Goal: Task Accomplishment & Management: Manage account settings

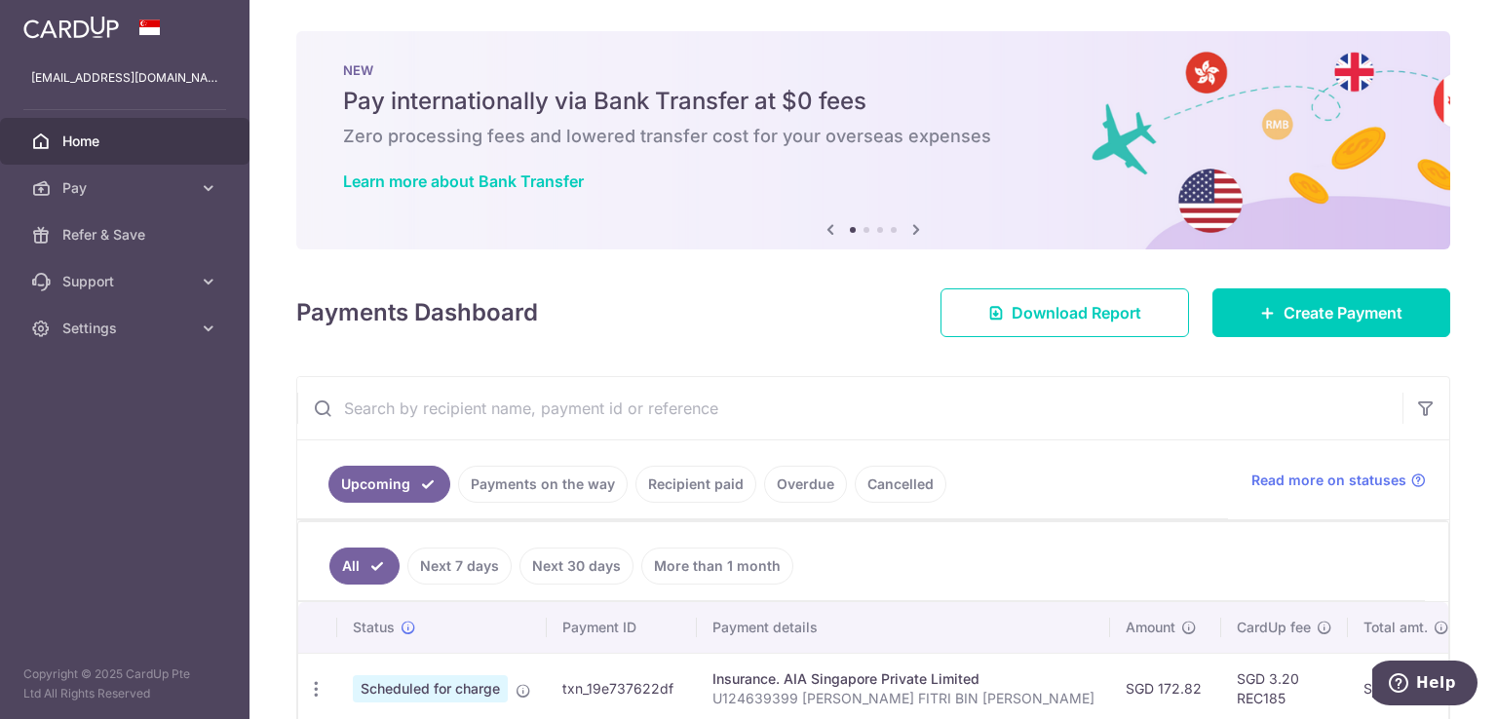
scroll to position [277, 0]
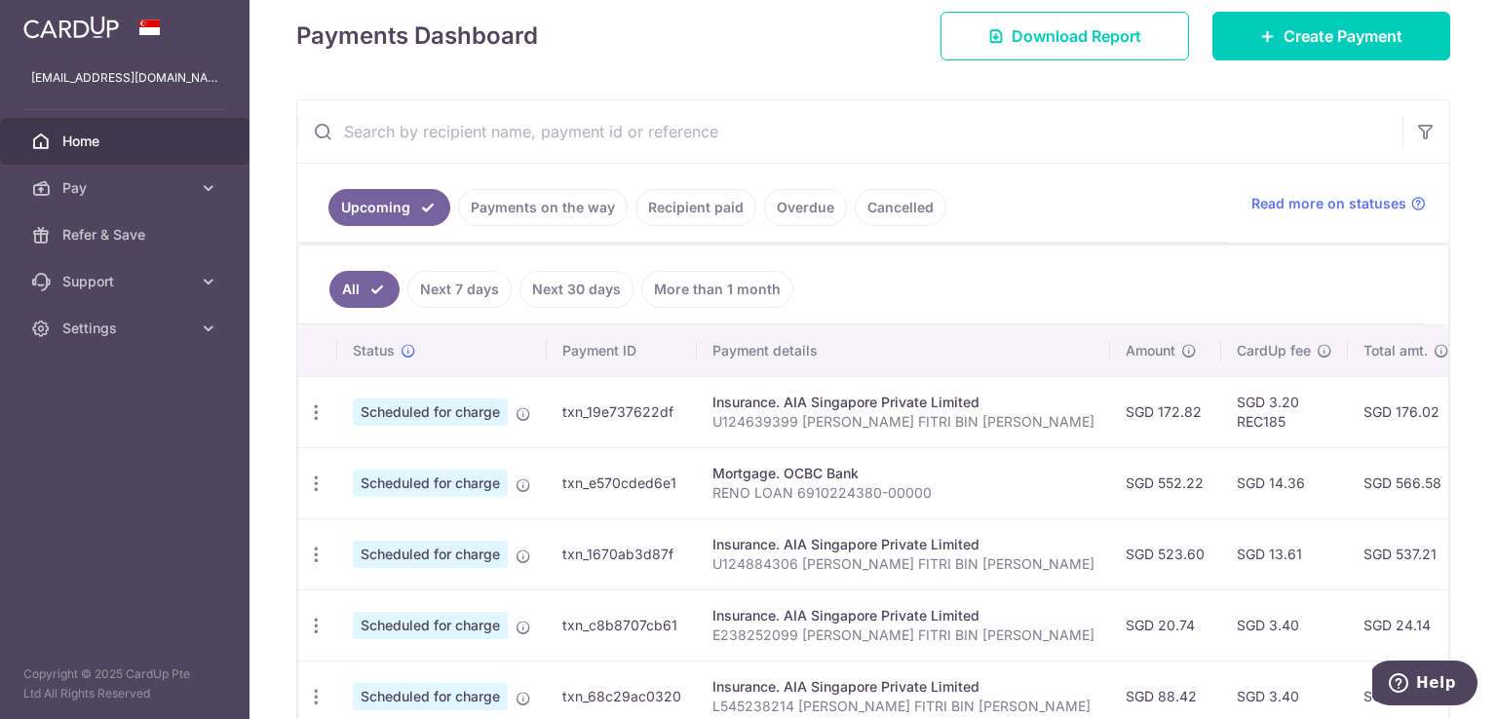
click at [500, 207] on link "Payments on the way" at bounding box center [543, 207] width 170 height 37
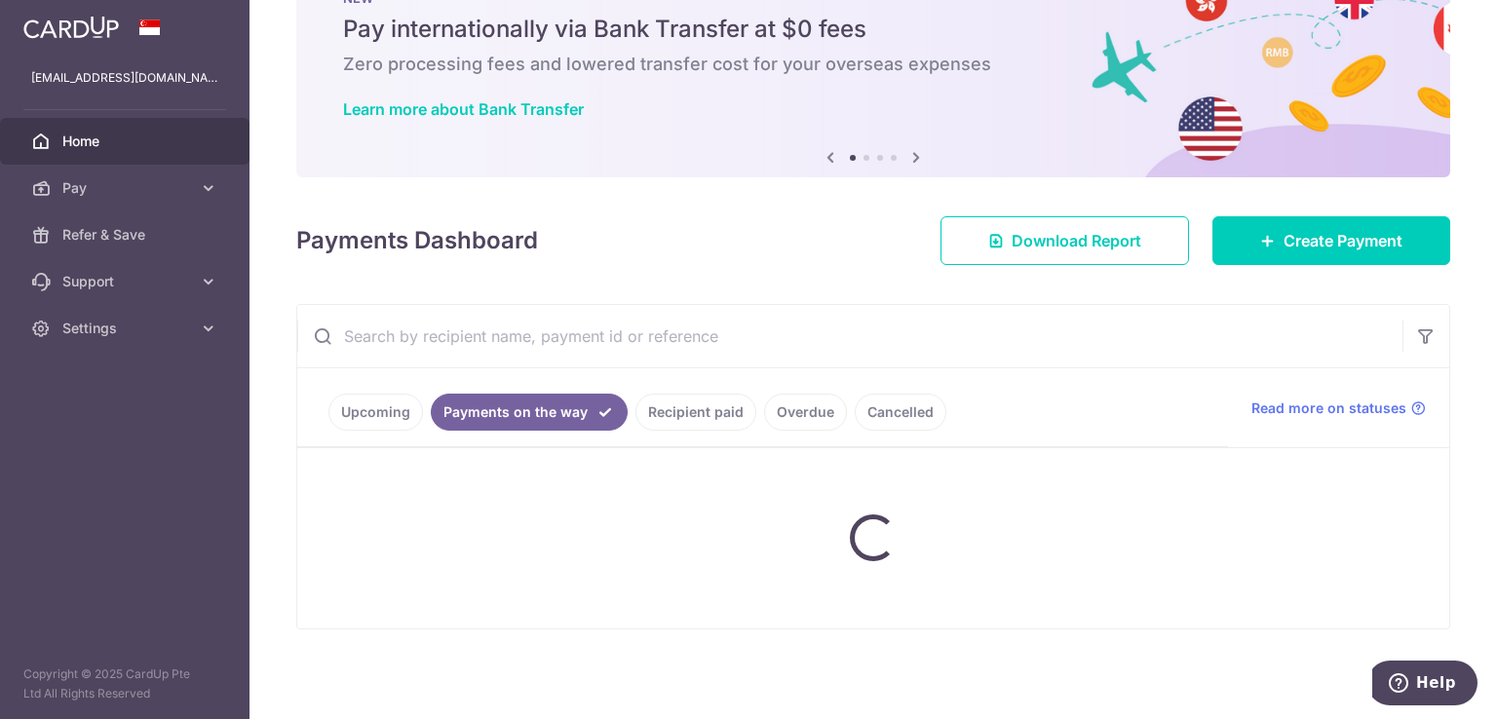
scroll to position [148, 0]
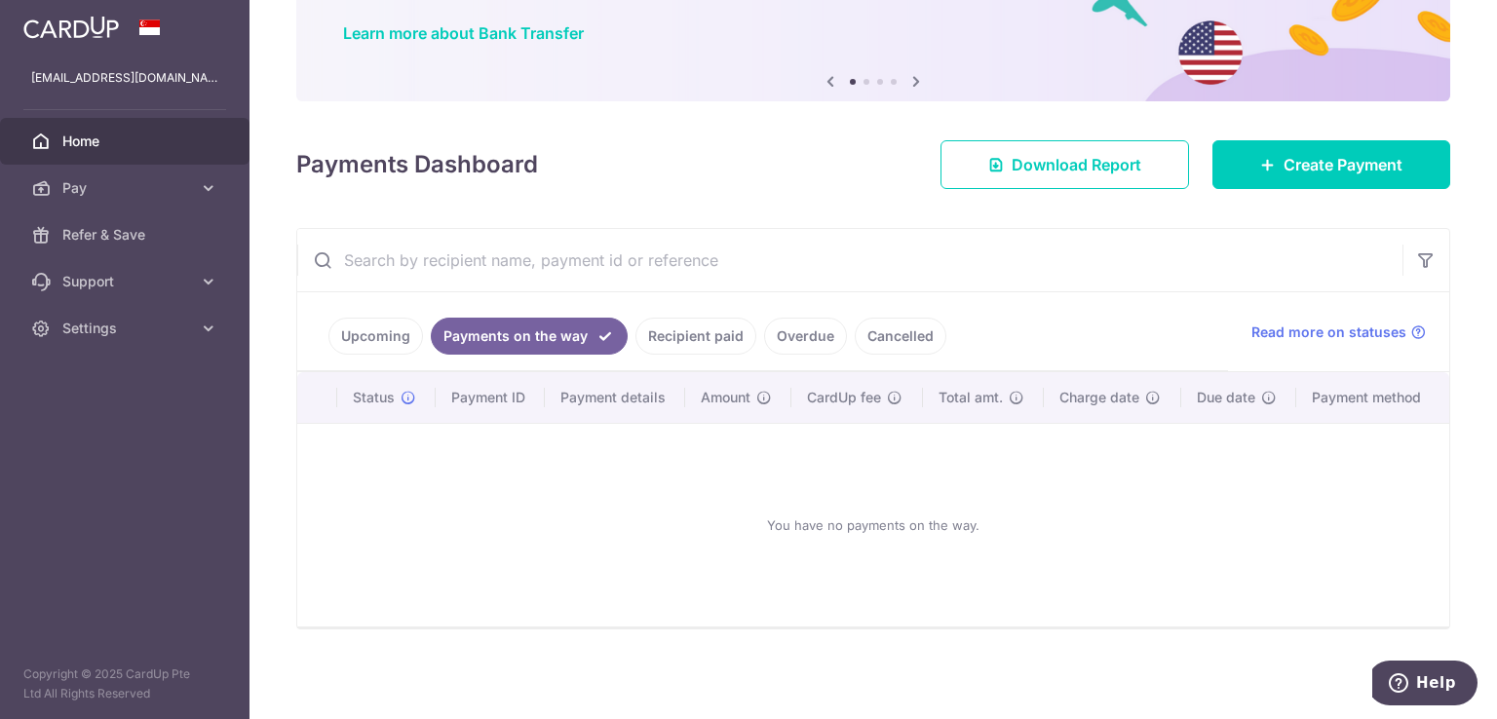
click at [901, 330] on link "Cancelled" at bounding box center [901, 336] width 92 height 37
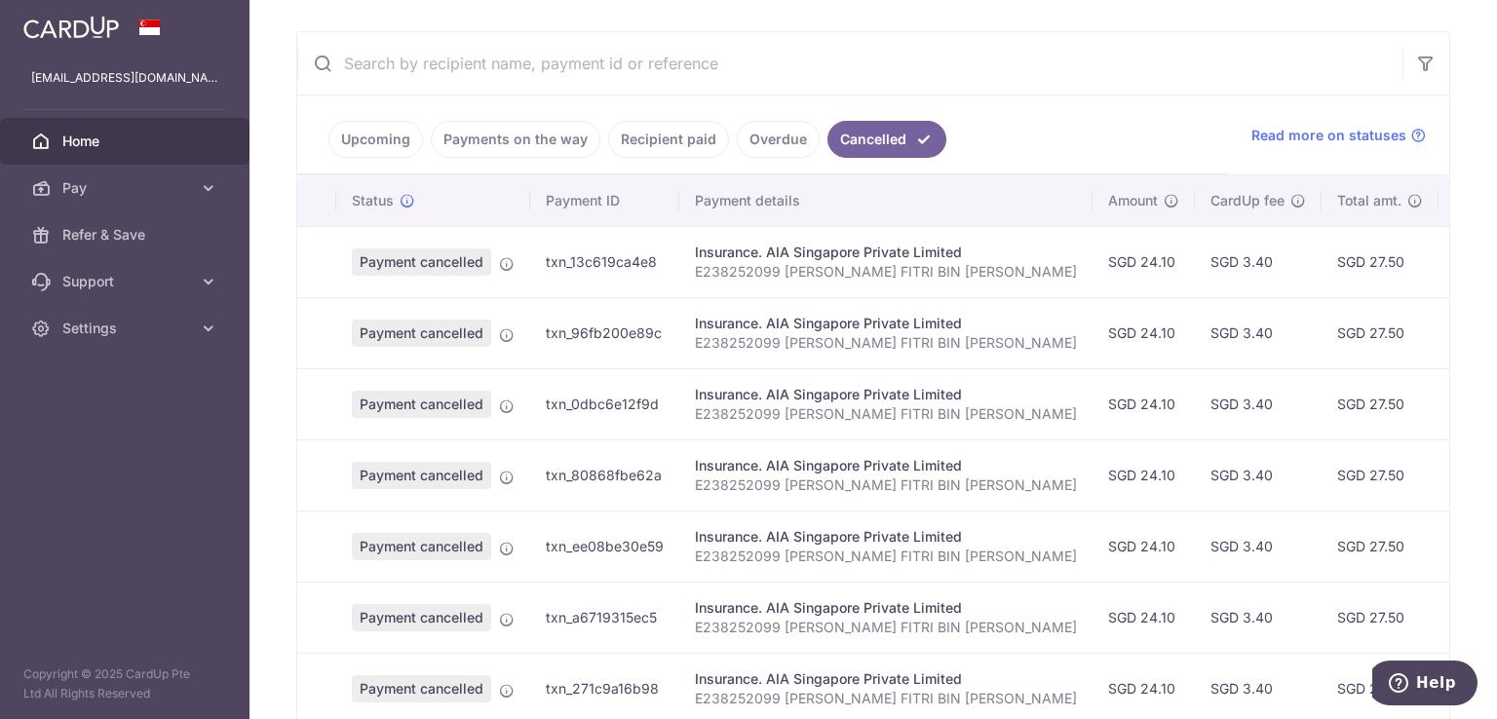
scroll to position [326, 0]
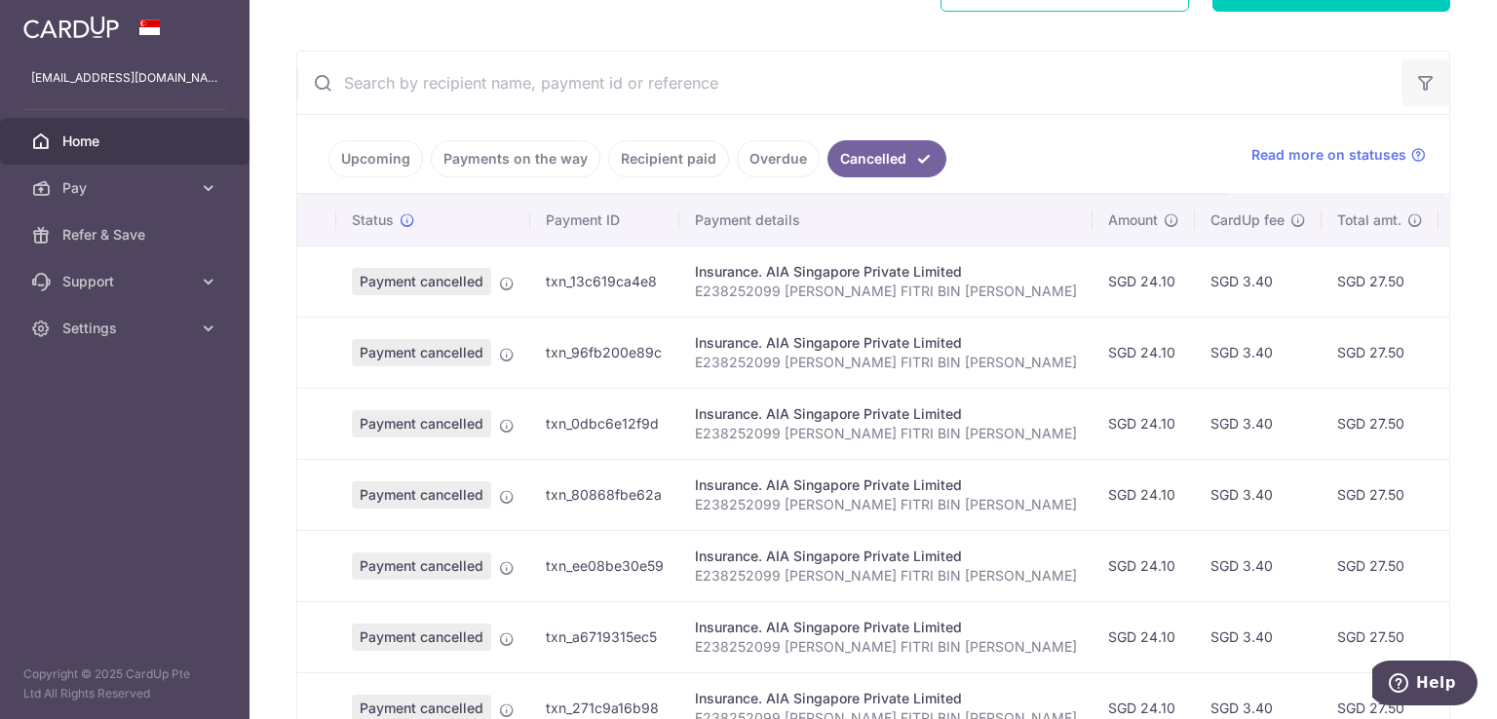
click at [1426, 87] on button "button" at bounding box center [1425, 82] width 47 height 47
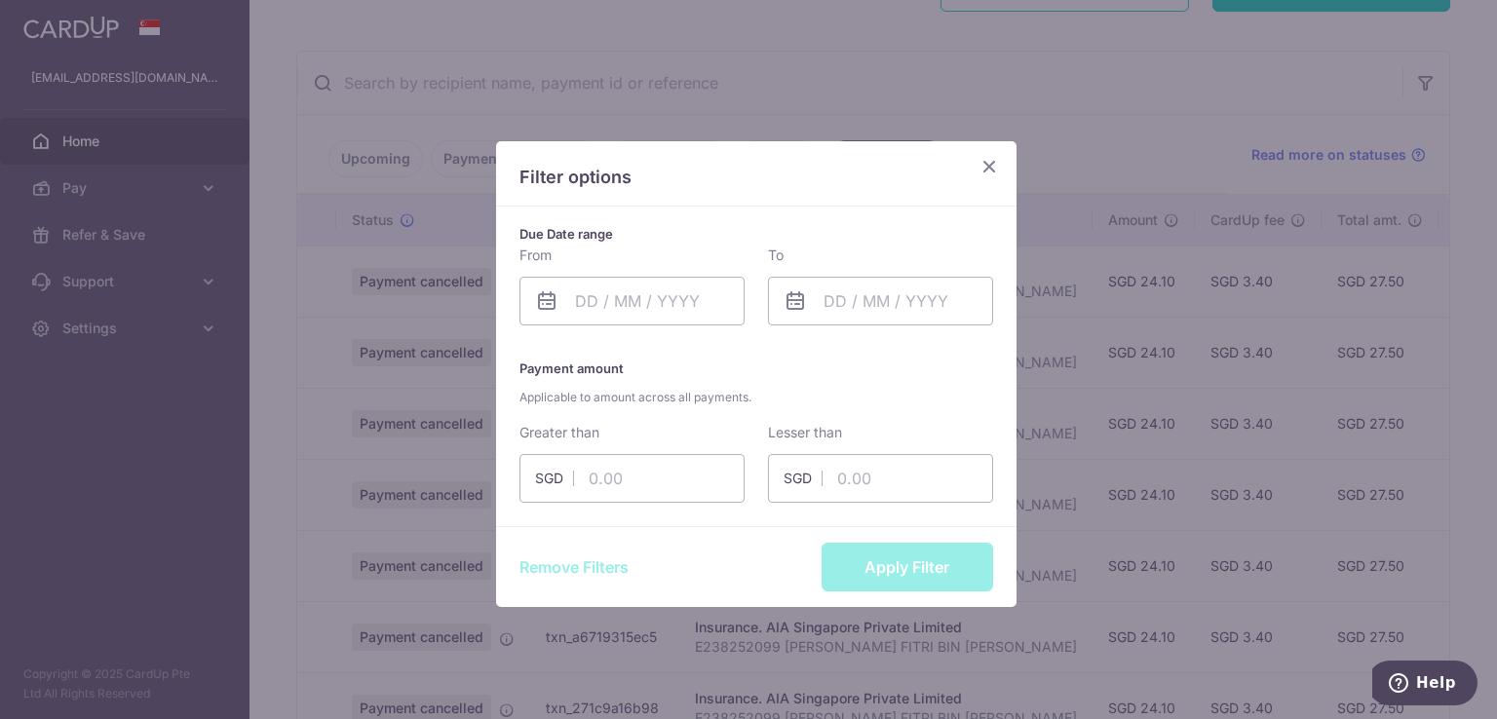
click at [988, 166] on icon "Close" at bounding box center [988, 166] width 23 height 24
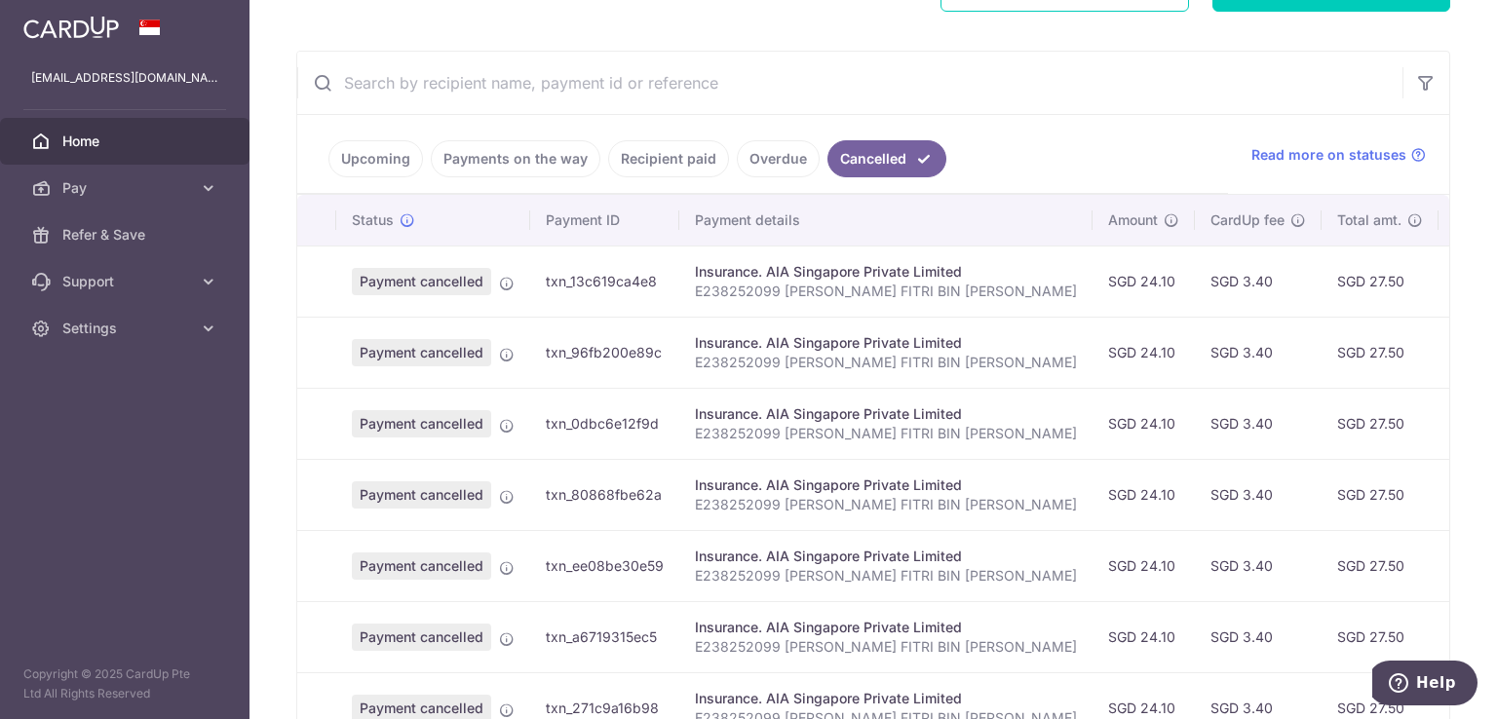
scroll to position [710, 0]
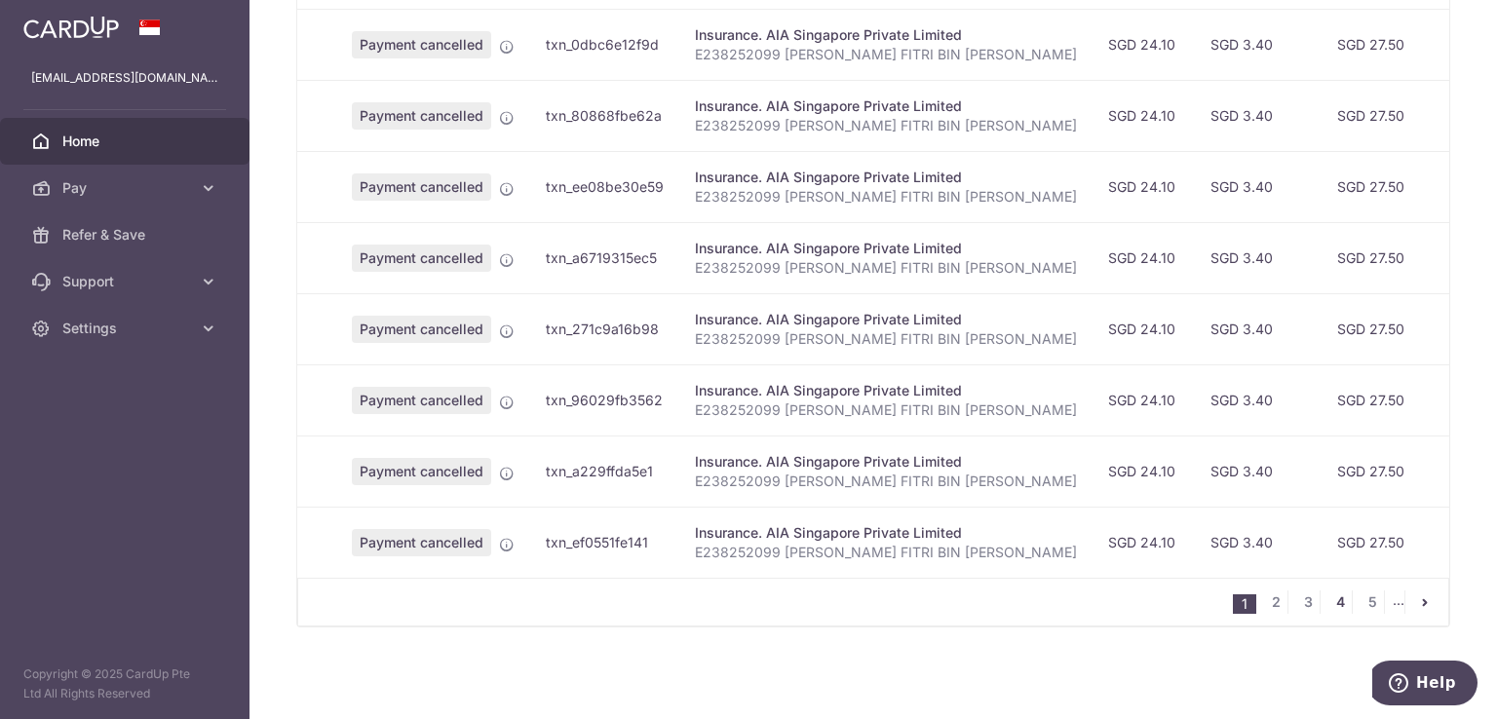
click at [1328, 601] on link "4" at bounding box center [1339, 602] width 23 height 23
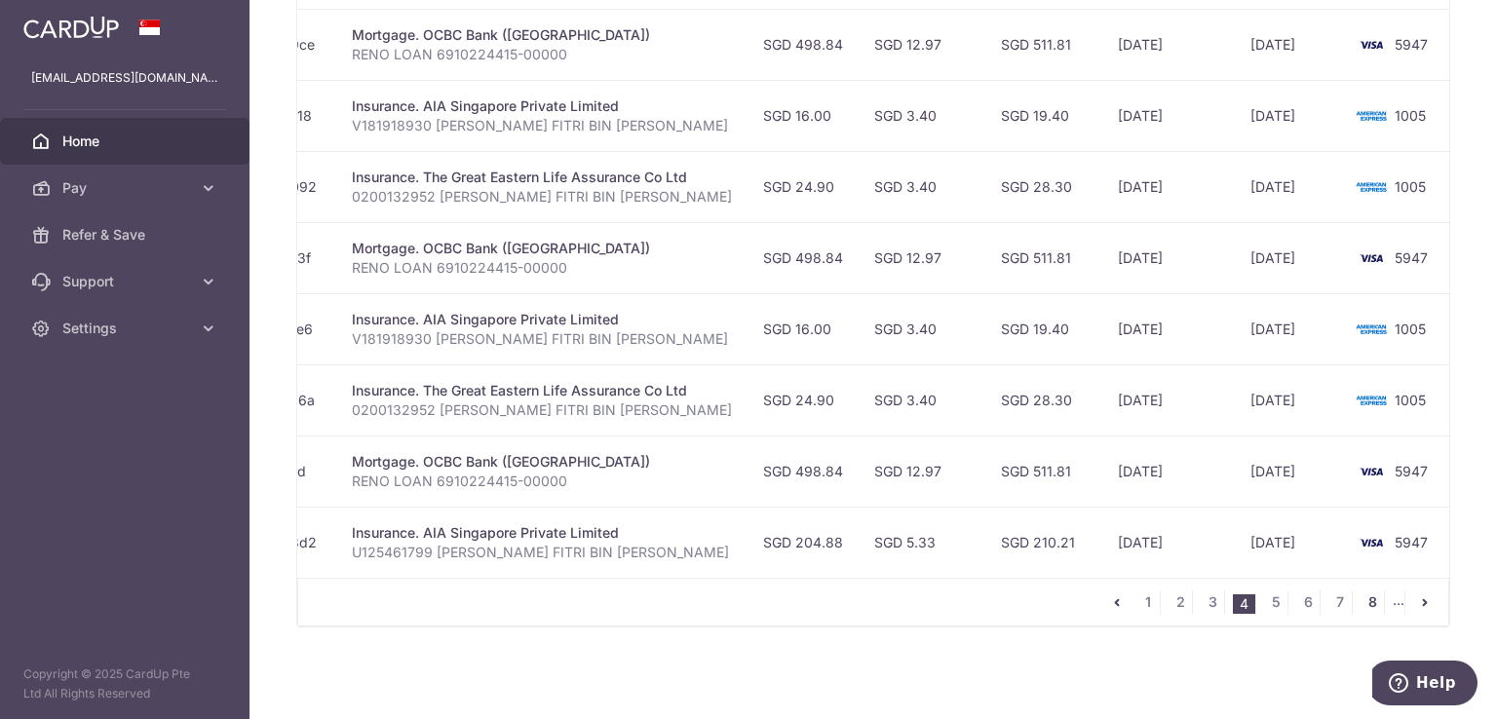
click at [1362, 607] on link "8" at bounding box center [1371, 602] width 23 height 23
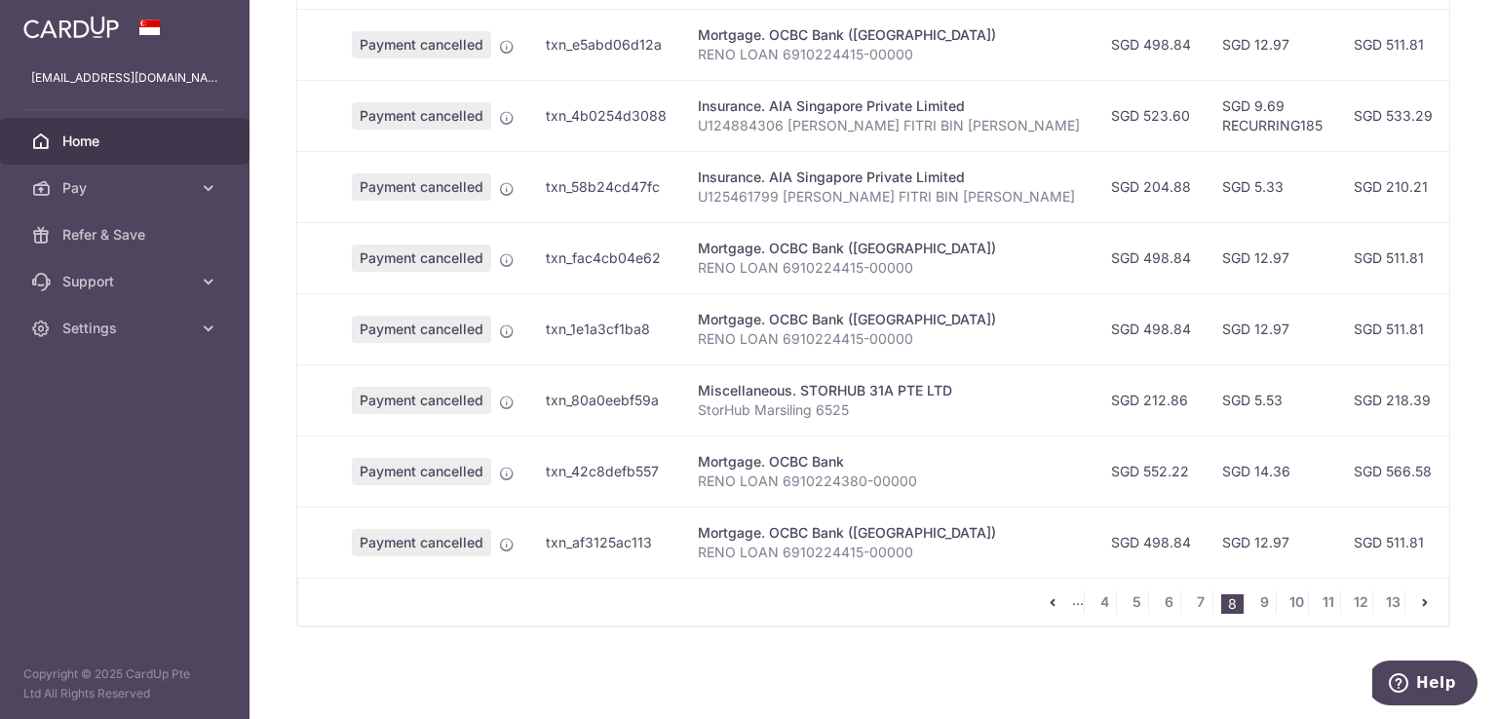
scroll to position [0, 352]
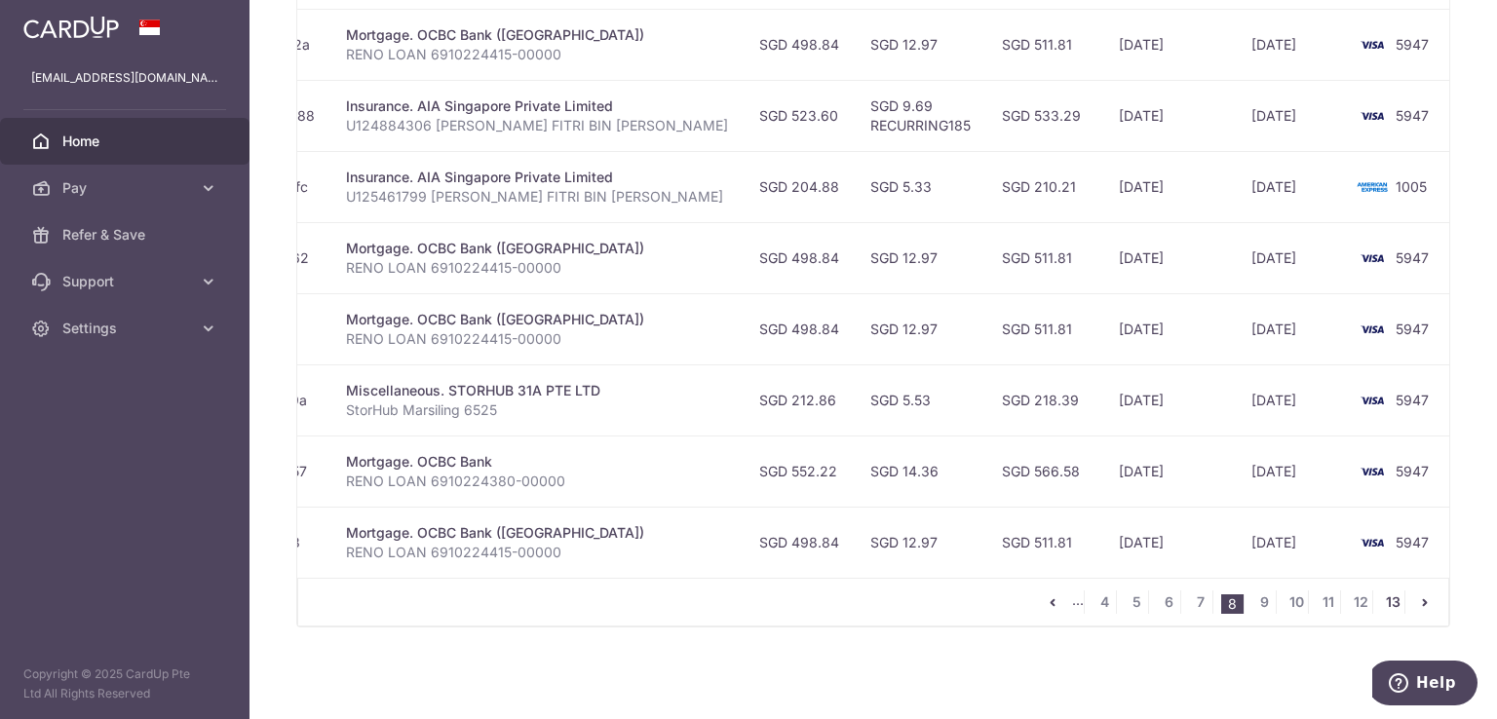
click at [1387, 606] on link "13" at bounding box center [1392, 602] width 23 height 23
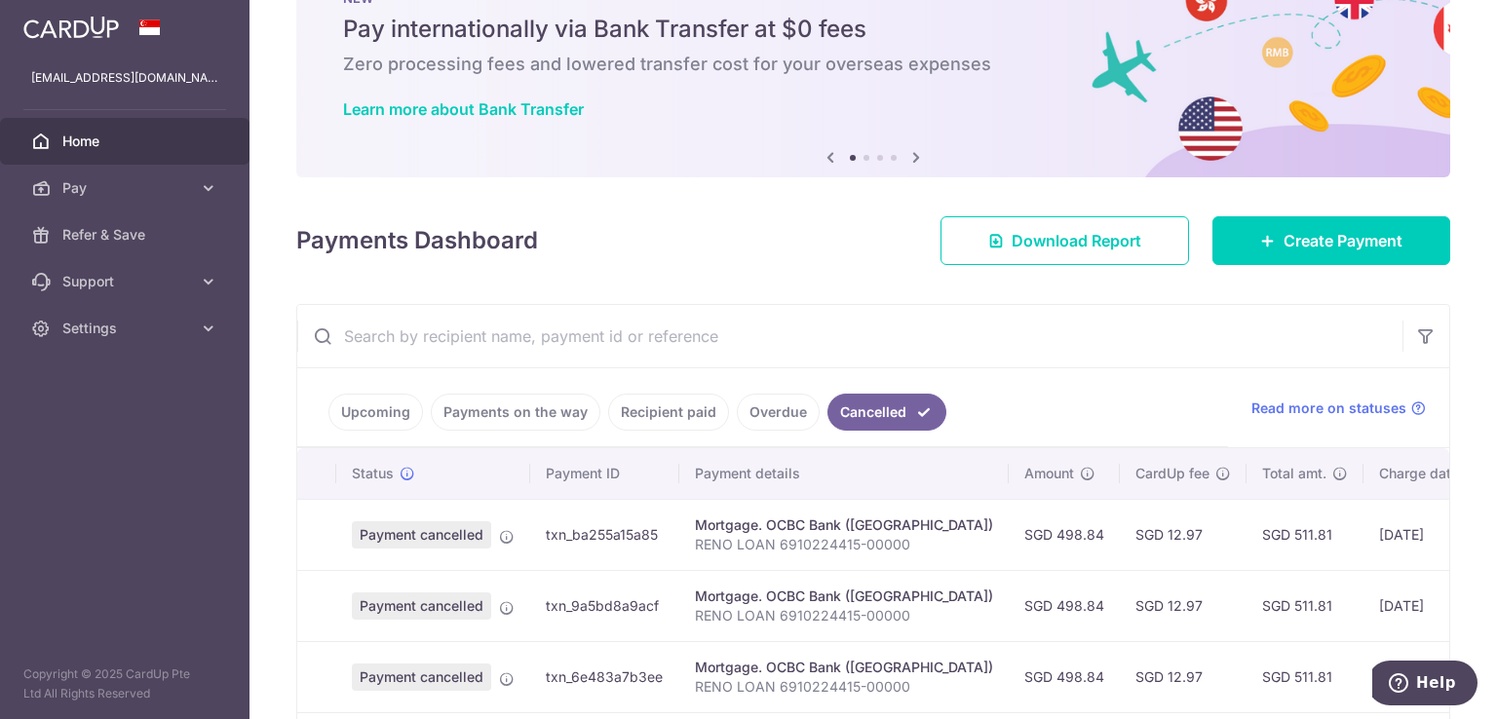
scroll to position [0, 21]
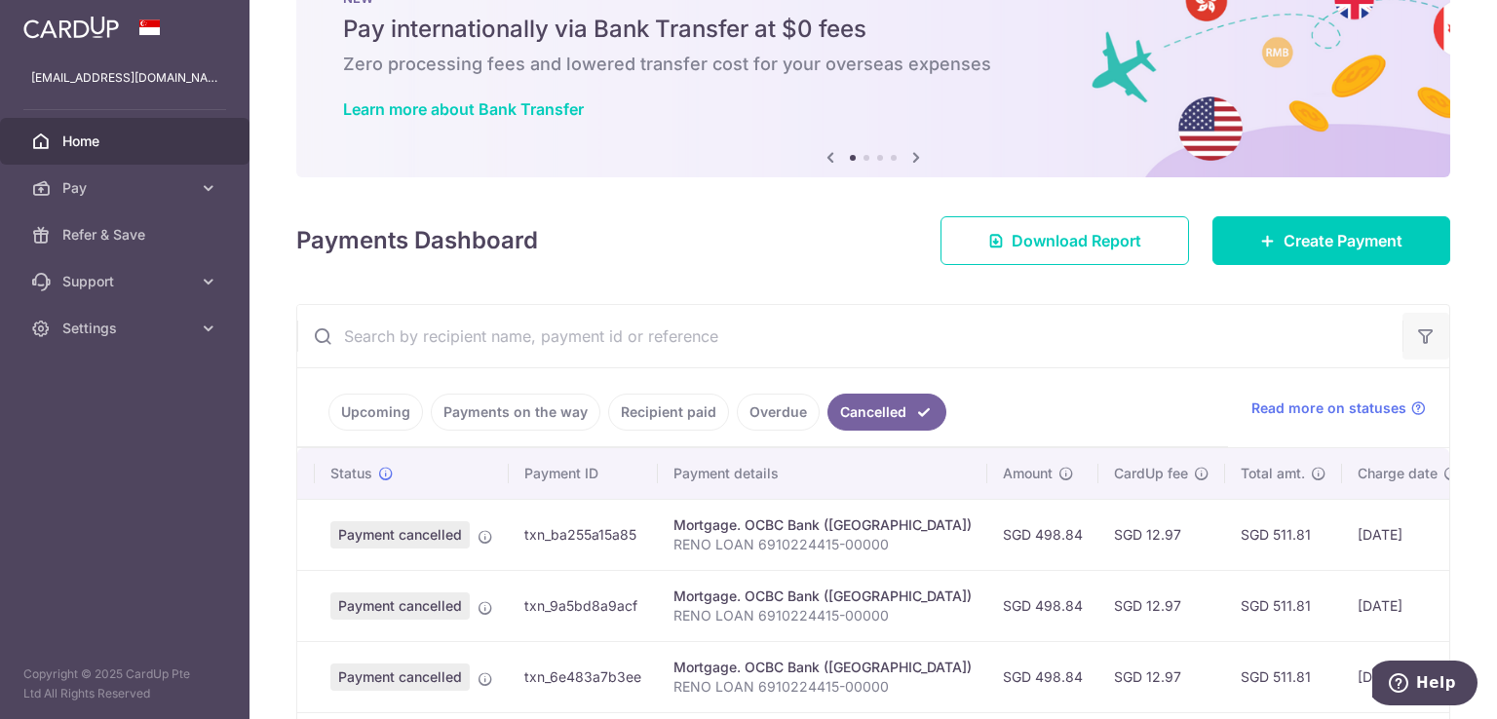
click at [1416, 341] on icon "button" at bounding box center [1425, 335] width 19 height 19
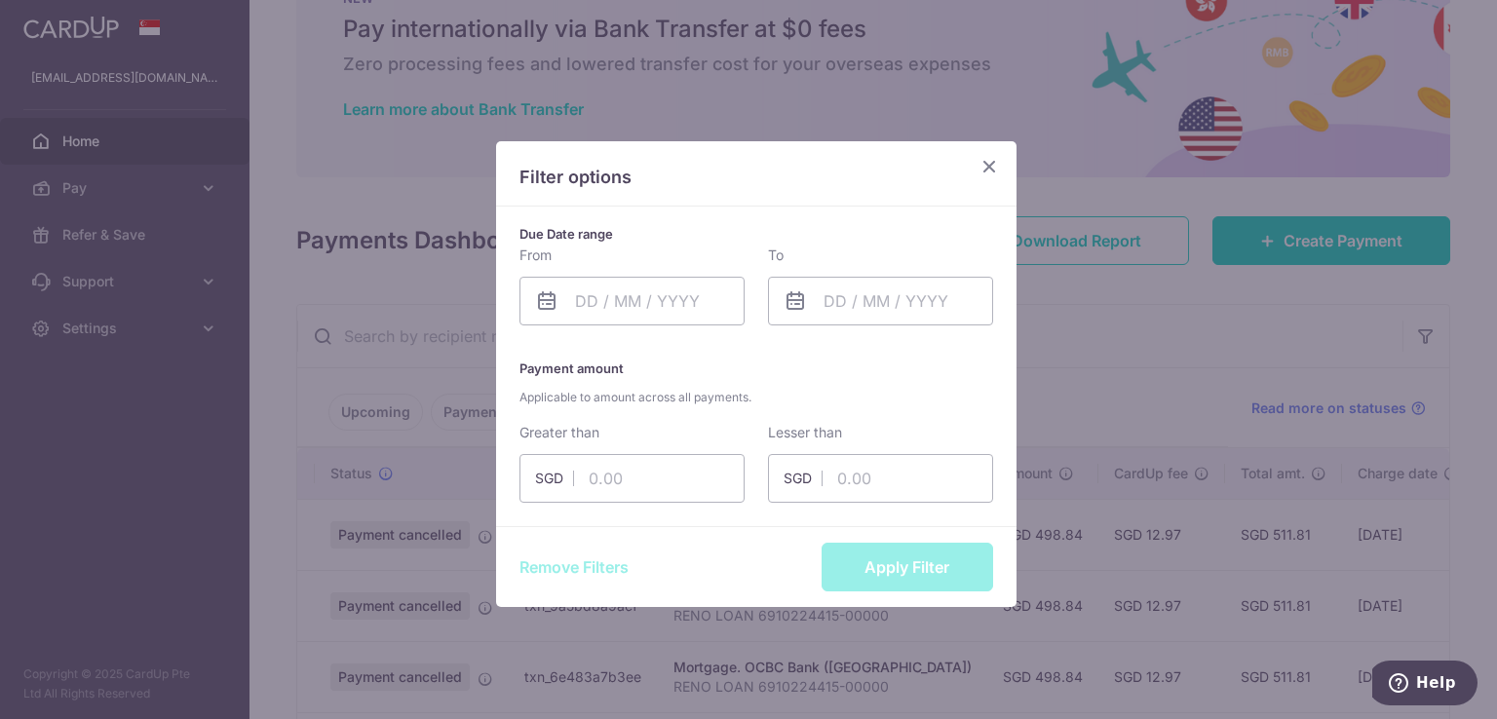
click at [978, 165] on icon "Close" at bounding box center [988, 166] width 23 height 24
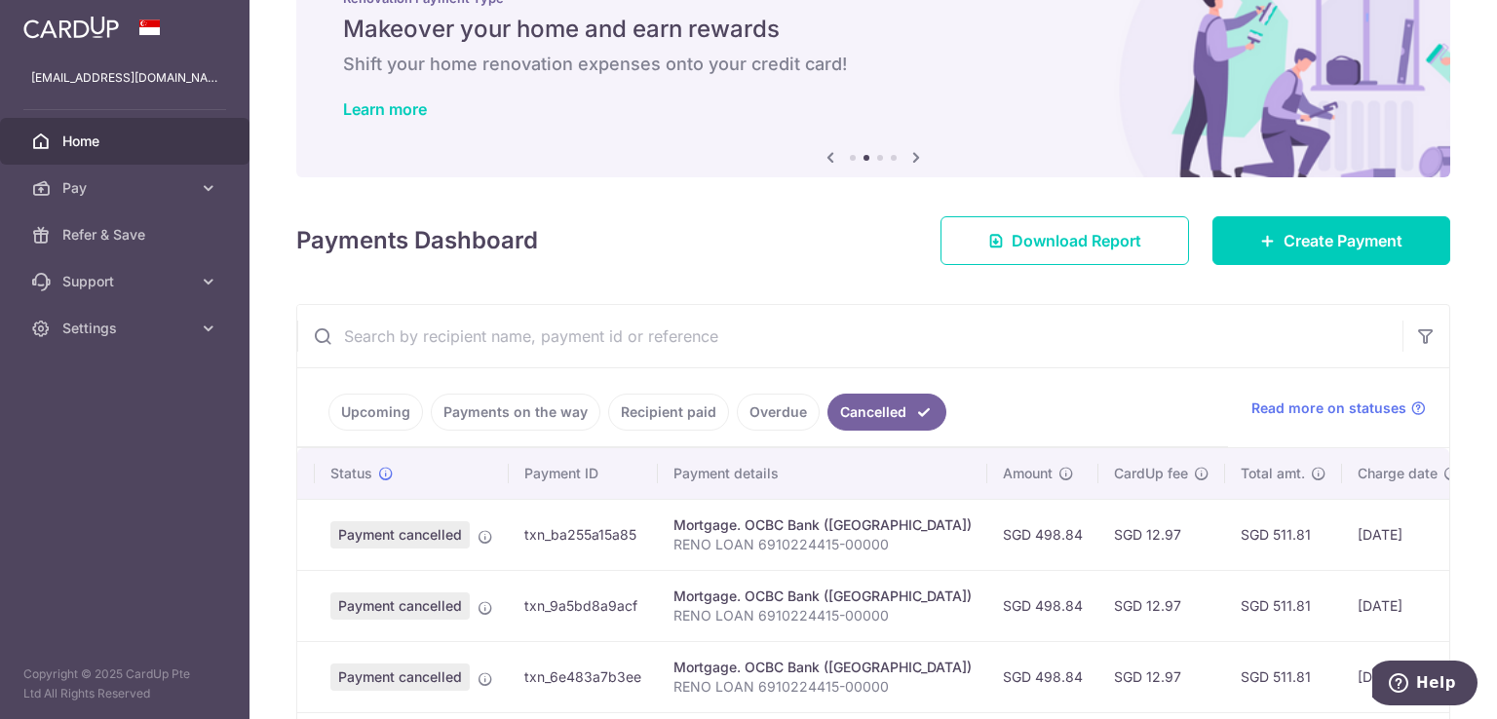
click at [702, 418] on link "Recipient paid" at bounding box center [668, 412] width 121 height 37
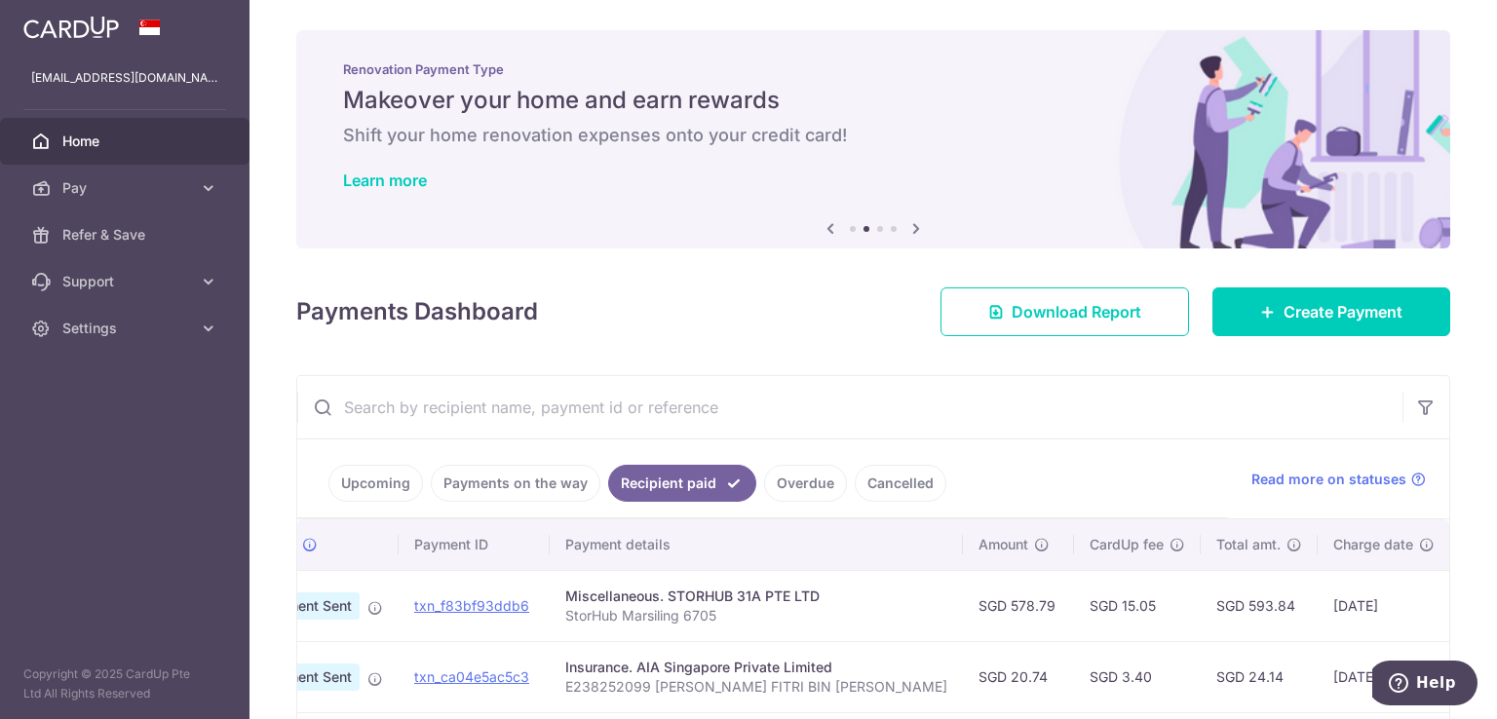
scroll to position [0, 0]
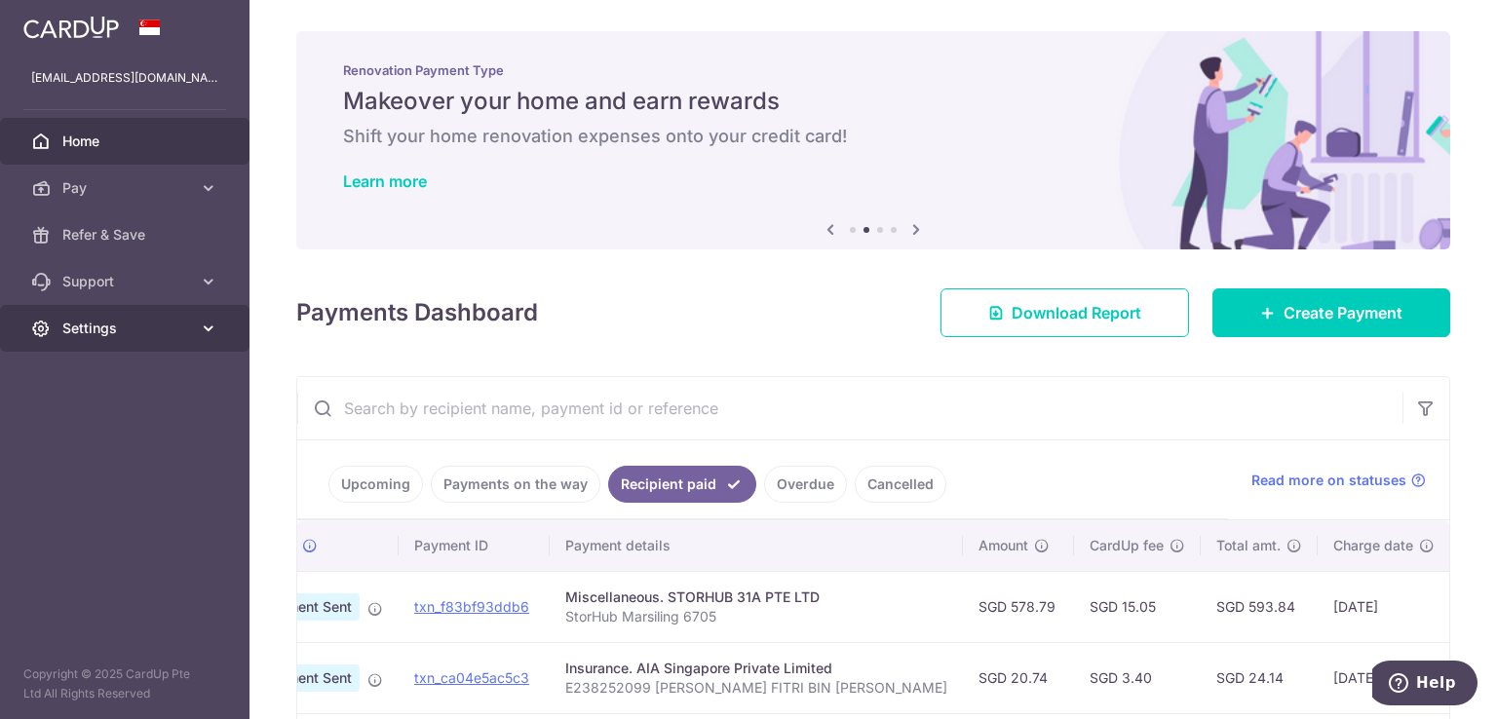
click at [163, 331] on span "Settings" at bounding box center [126, 328] width 129 height 19
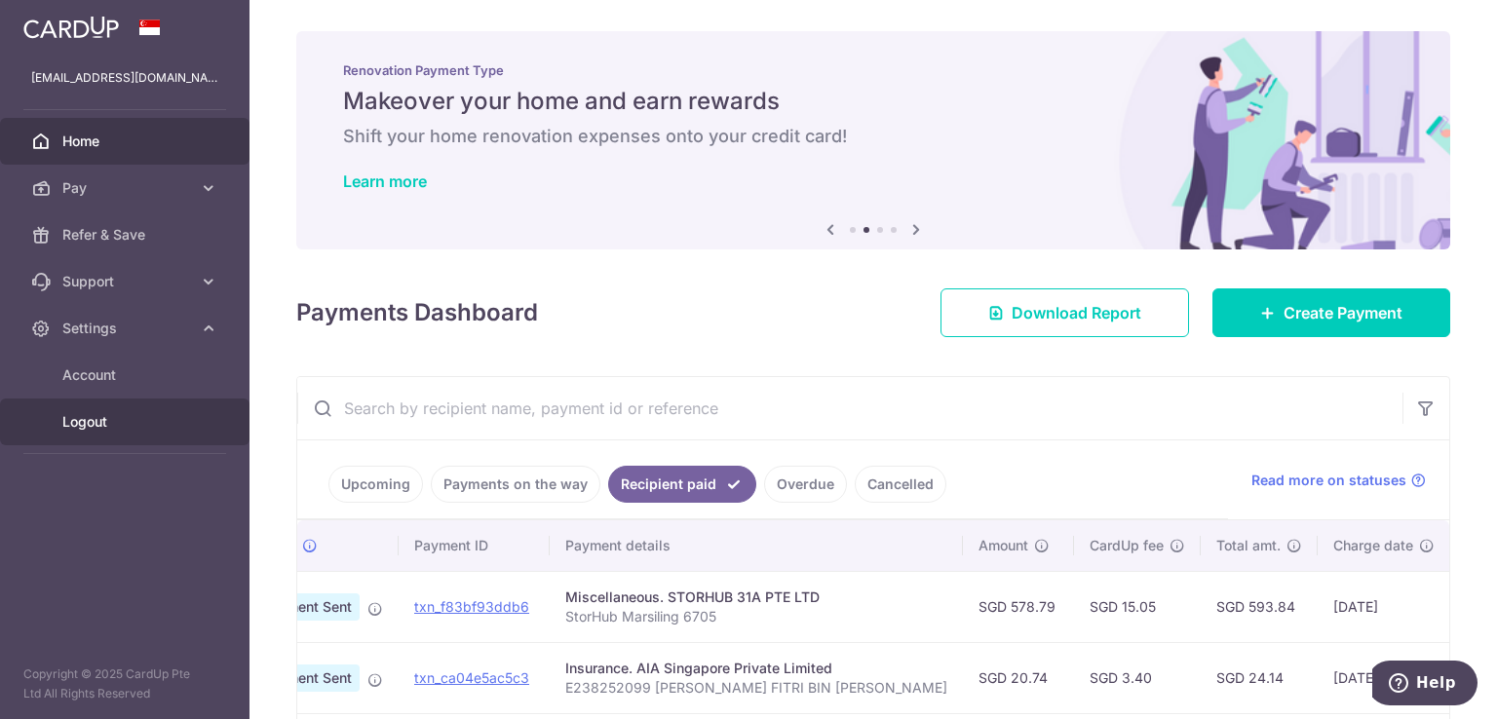
click at [106, 415] on span "Logout" at bounding box center [126, 421] width 129 height 19
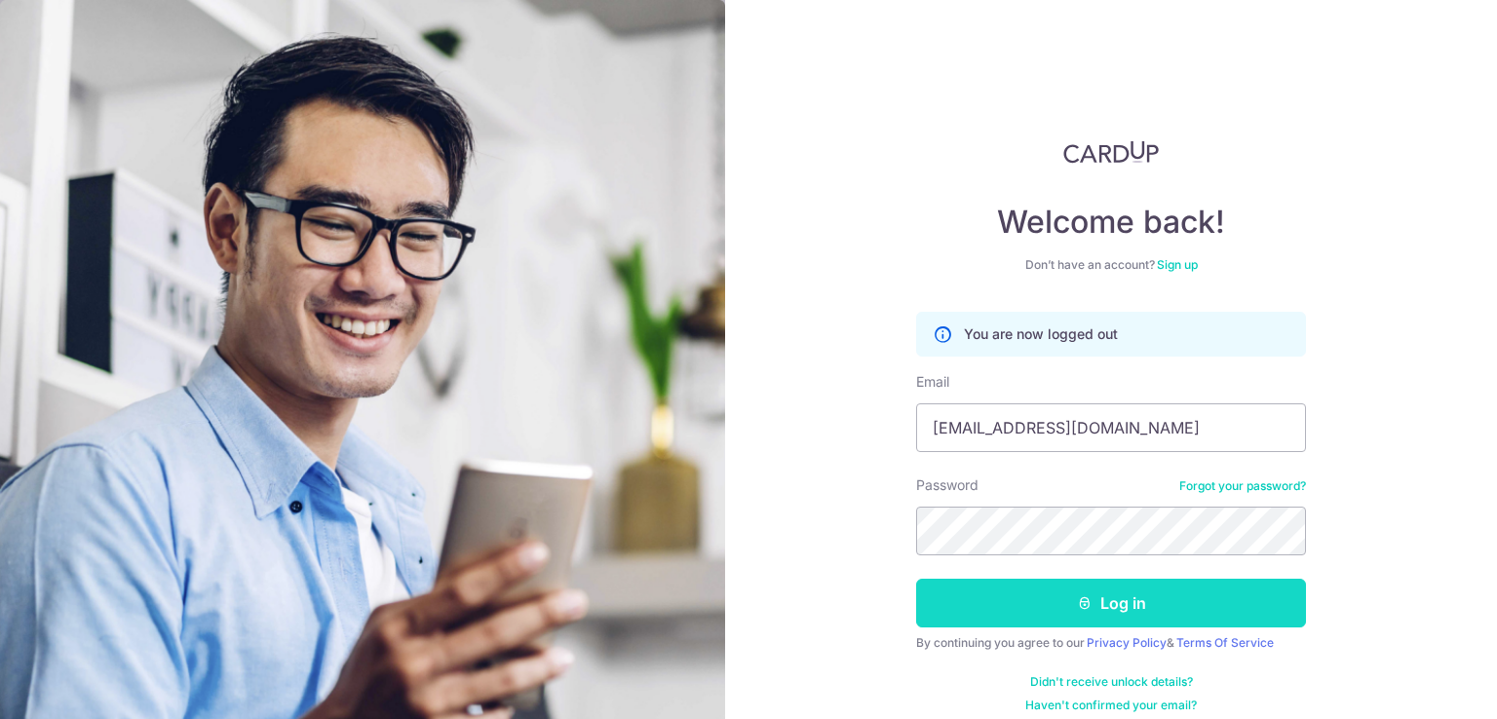
drag, startPoint x: 0, startPoint y: 0, endPoint x: 1079, endPoint y: 597, distance: 1233.2
click at [1079, 597] on icon "submit" at bounding box center [1085, 603] width 16 height 16
type input "[EMAIL_ADDRESS][DOMAIN_NAME]"
